Goal: Task Accomplishment & Management: Manage account settings

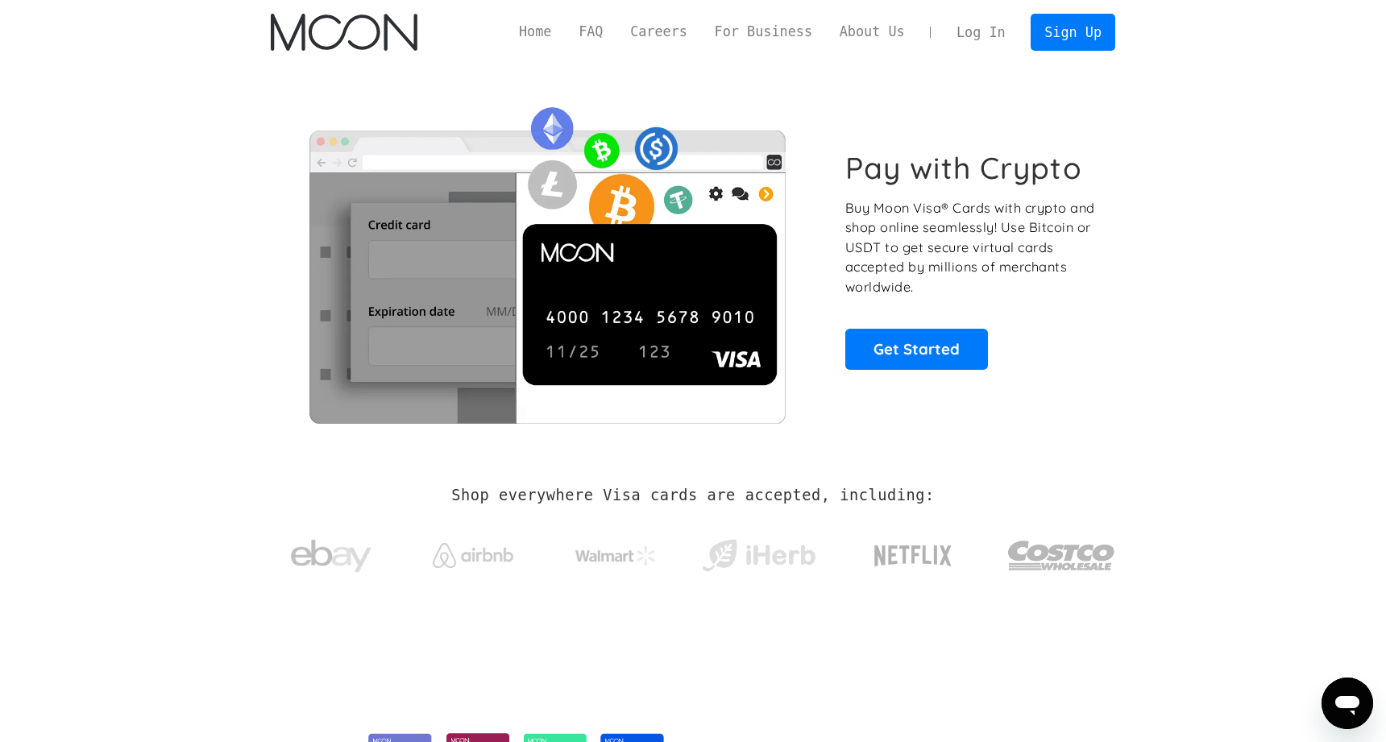
click at [999, 35] on link "Log In" at bounding box center [981, 32] width 76 height 35
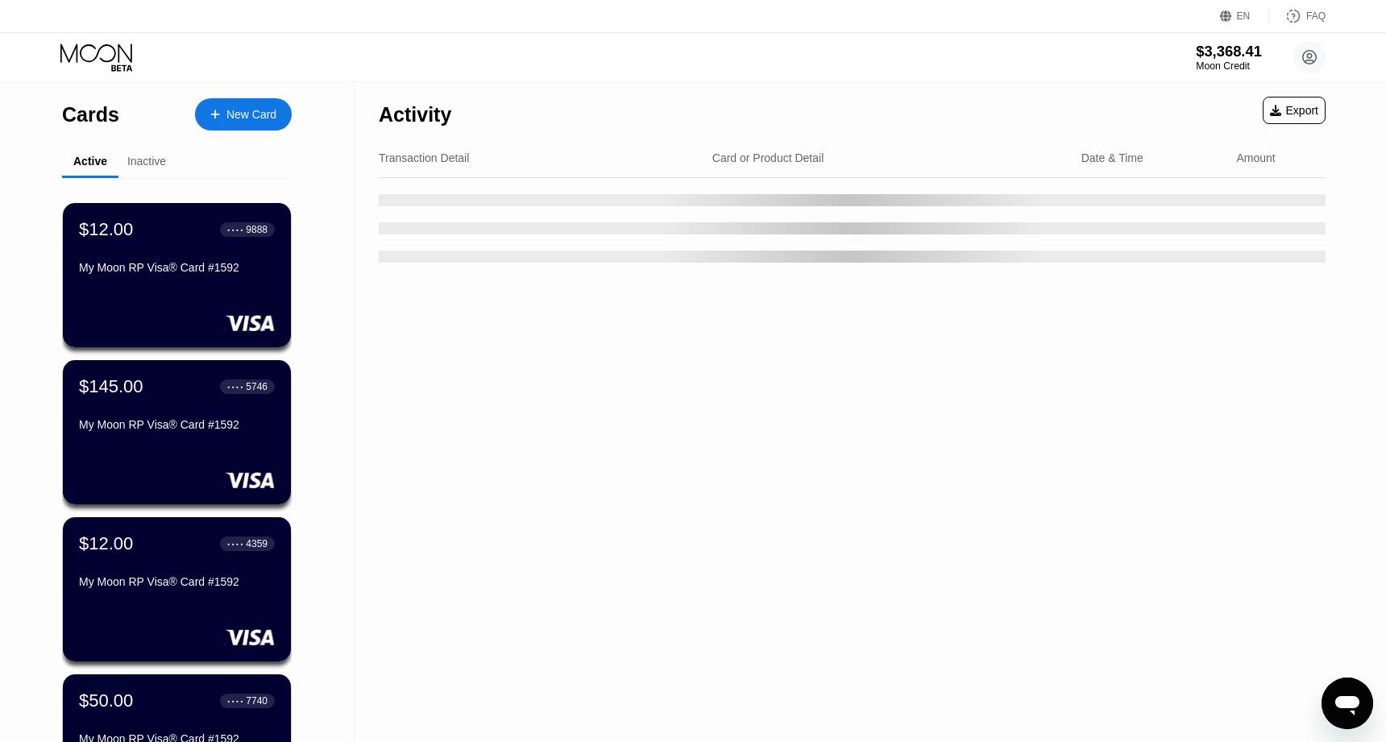
click at [1217, 54] on div "$3,368.41" at bounding box center [1229, 51] width 66 height 17
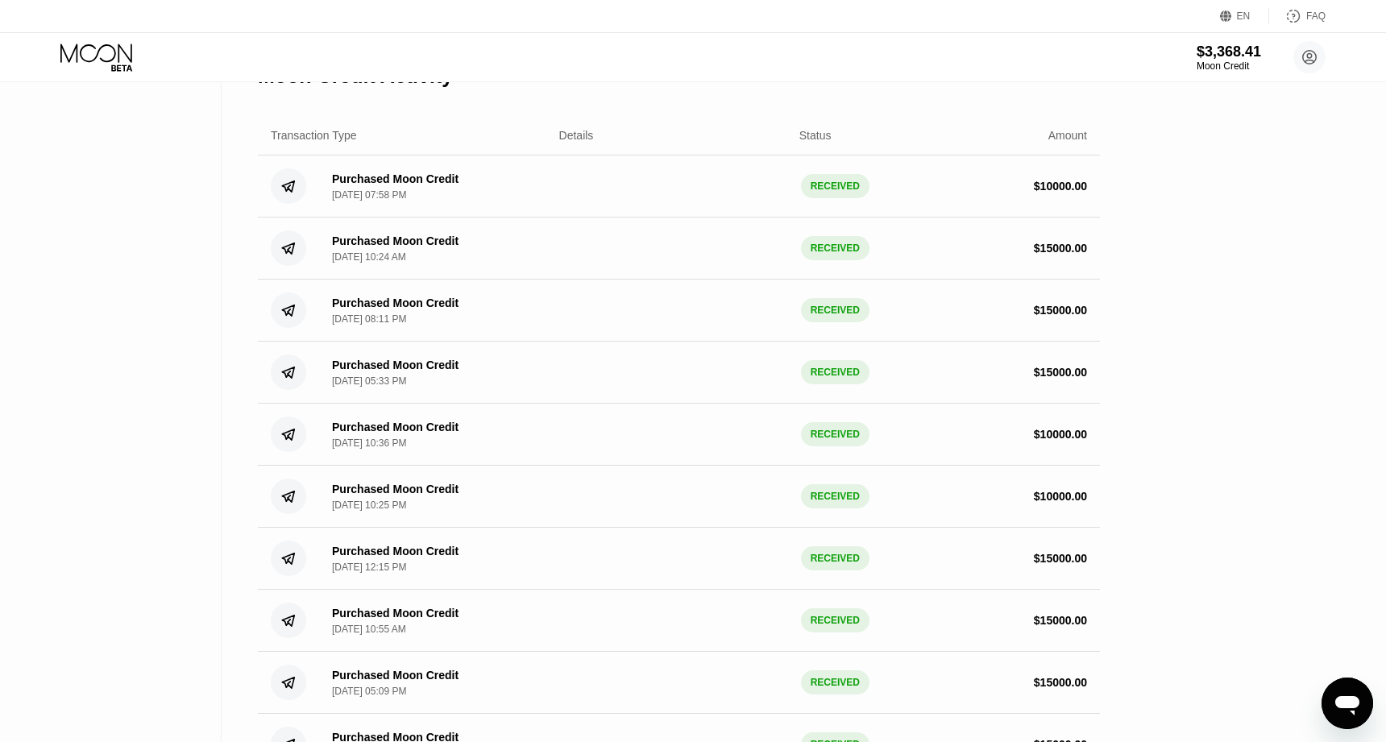
scroll to position [315, 0]
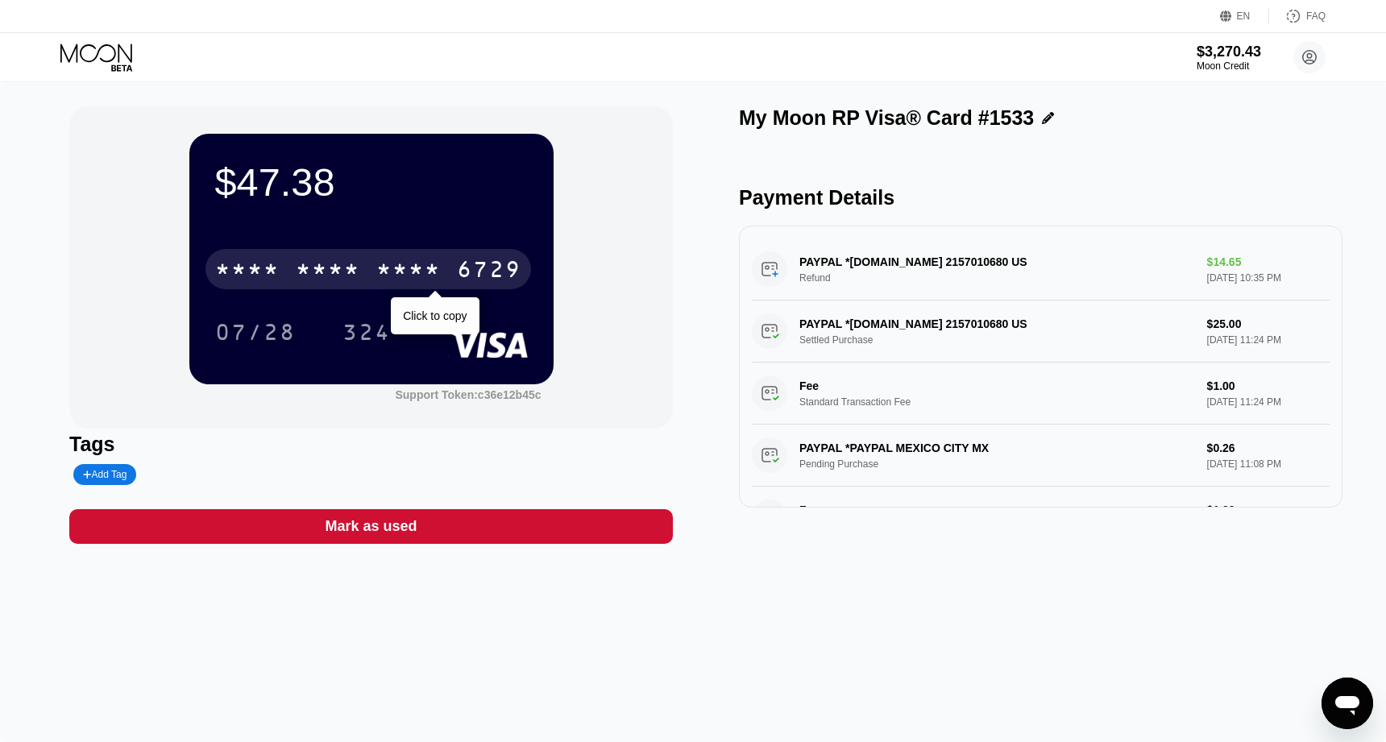
click at [409, 267] on div "* * * *" at bounding box center [408, 272] width 64 height 26
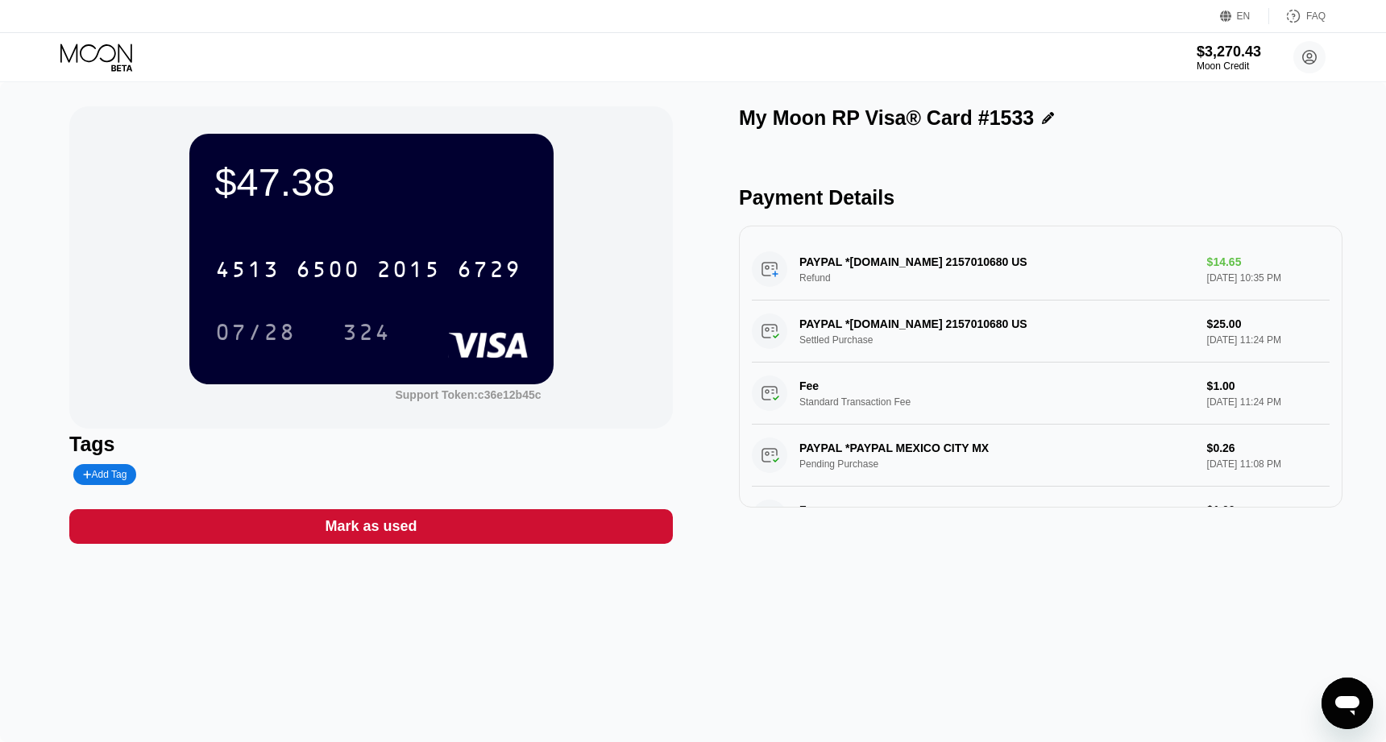
click at [97, 53] on icon at bounding box center [96, 53] width 72 height 19
